Goal: Task Accomplishment & Management: Manage account settings

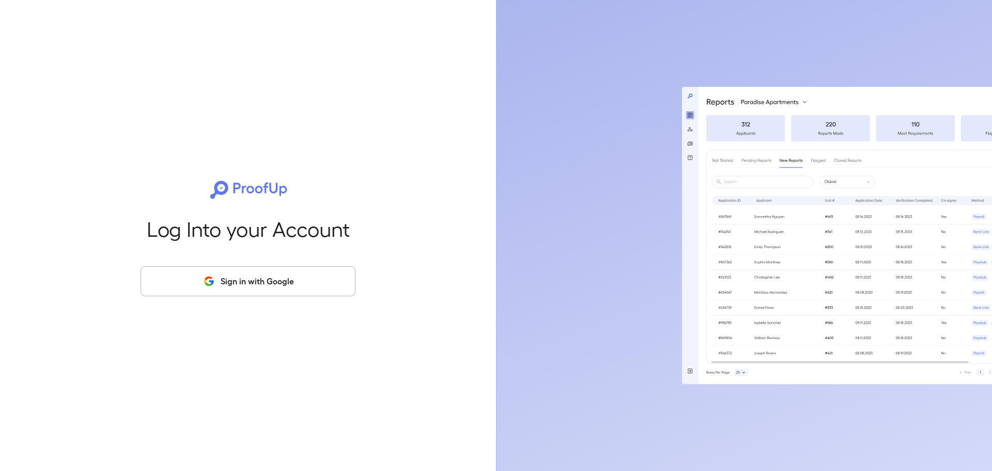
click at [292, 280] on button "Sign in with Google" at bounding box center [248, 281] width 215 height 30
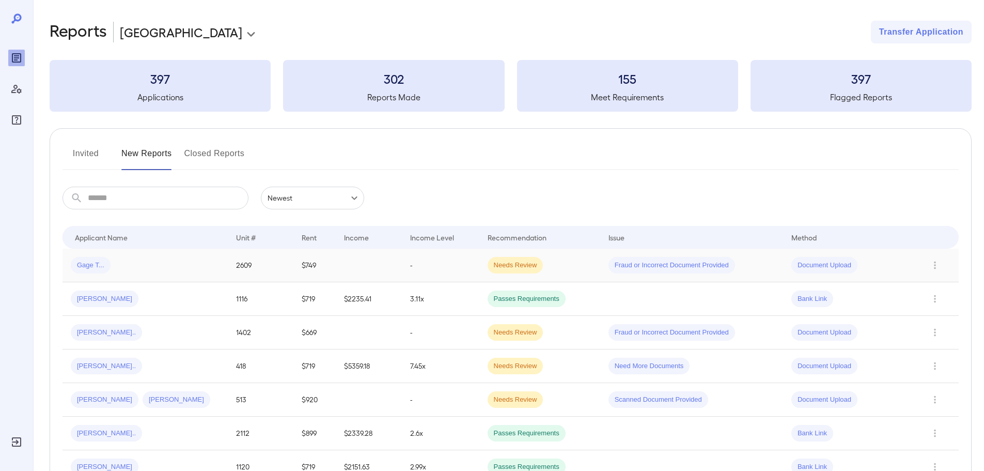
click at [196, 264] on div "Gage T..." at bounding box center [145, 265] width 149 height 17
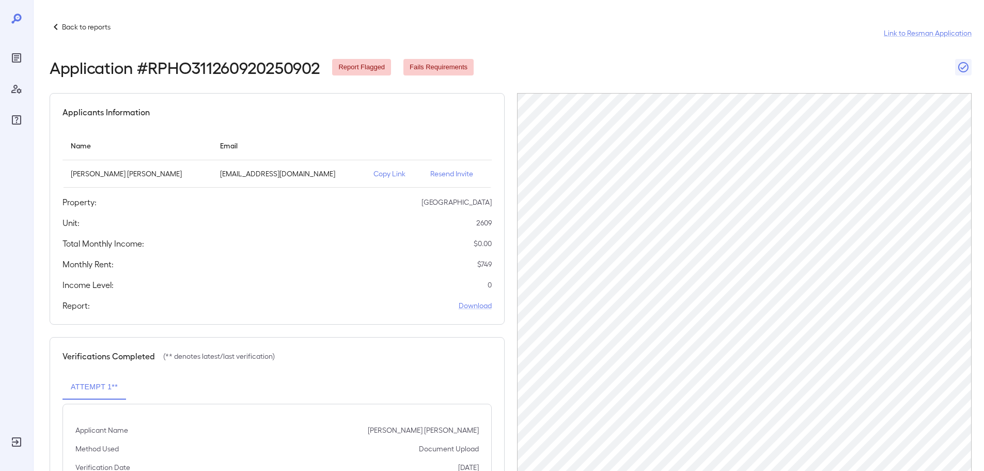
click at [436, 174] on p "Resend Invite" at bounding box center [456, 173] width 53 height 10
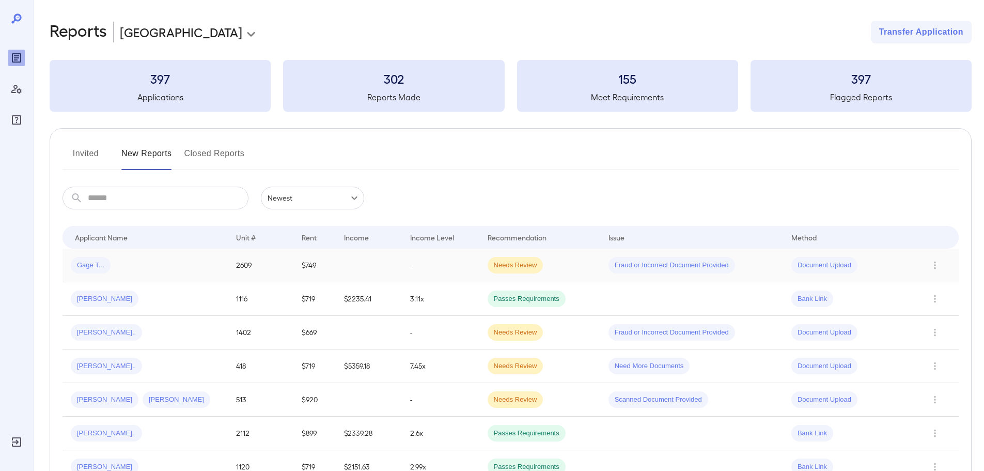
click at [197, 259] on div "Gage T..." at bounding box center [145, 265] width 149 height 17
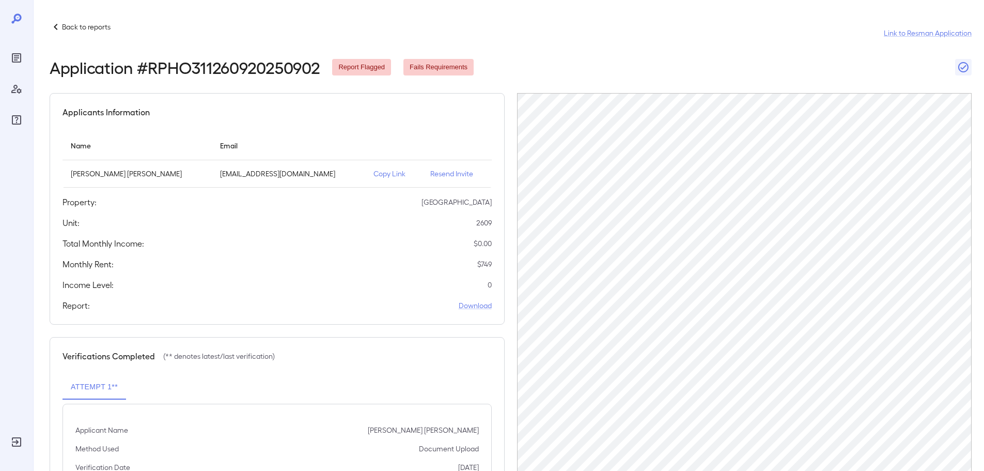
click at [59, 26] on icon at bounding box center [56, 27] width 12 height 12
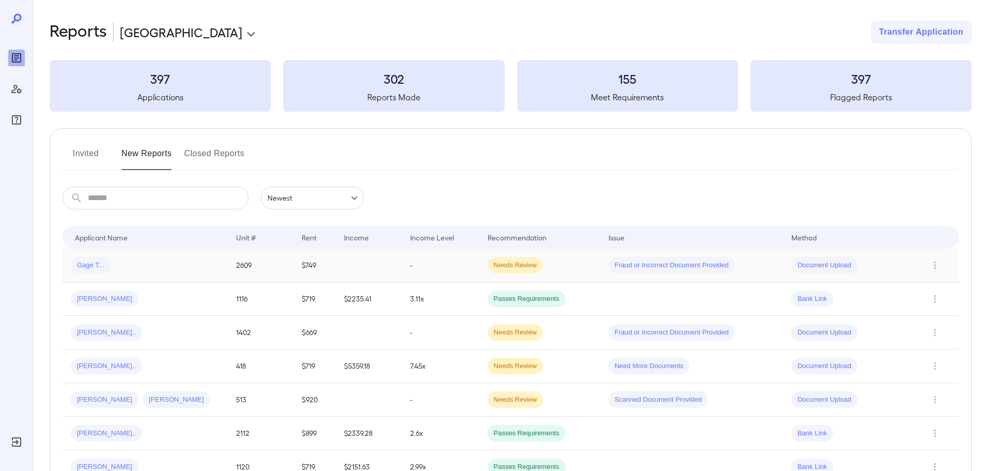
click at [233, 262] on td "2609" at bounding box center [261, 266] width 66 height 34
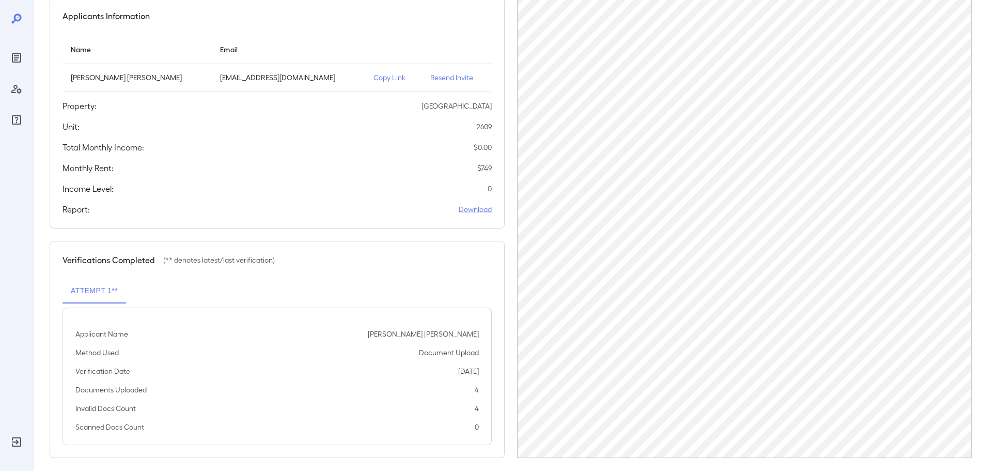
scroll to position [104, 0]
